Goal: Transaction & Acquisition: Download file/media

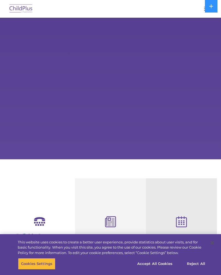
select select "MEDIUM"
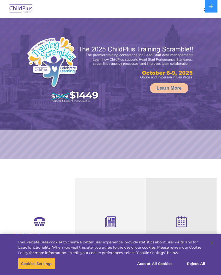
select select "MEDIUM"
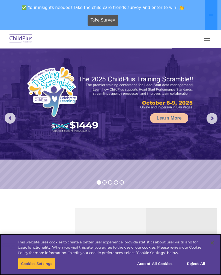
click at [202, 266] on button "Reject All" at bounding box center [196, 263] width 34 height 11
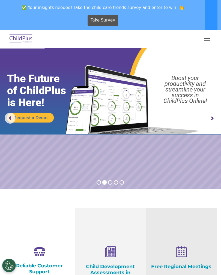
click at [206, 40] on span "button" at bounding box center [207, 40] width 6 height 1
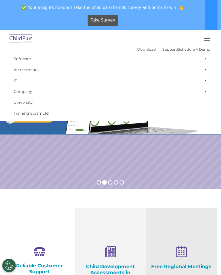
click at [36, 59] on link "Software" at bounding box center [110, 58] width 199 height 11
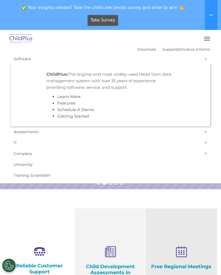
click at [140, 47] on link "Download" at bounding box center [146, 49] width 19 height 4
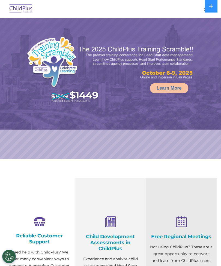
scroll to position [28, 0]
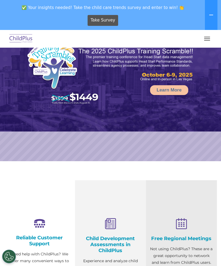
select select "MEDIUM"
